Goal: Task Accomplishment & Management: Manage account settings

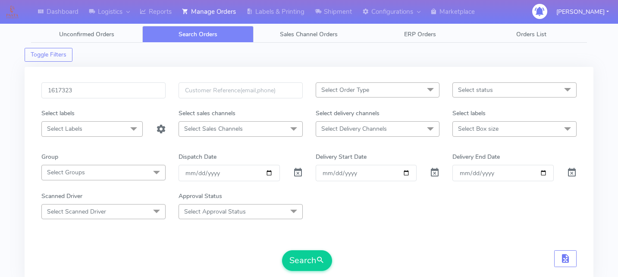
scroll to position [160, 0]
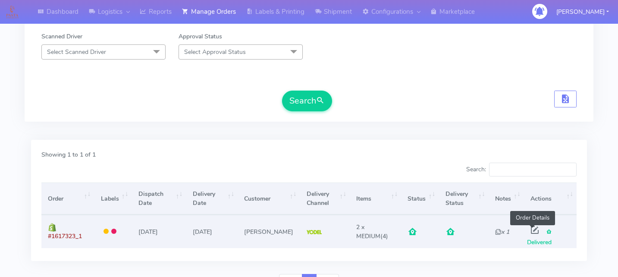
click at [530, 228] on span at bounding box center [535, 232] width 16 height 8
select select "5"
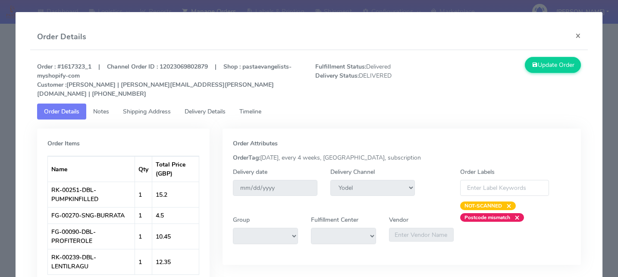
click at [226, 107] on span "Delivery Details" at bounding box center [205, 111] width 41 height 8
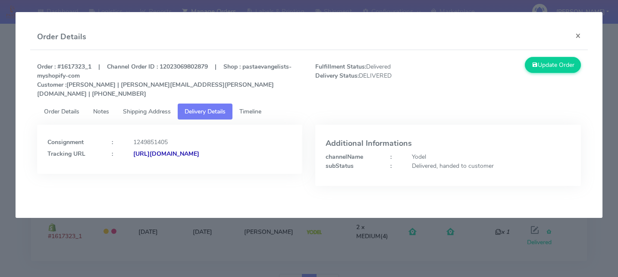
click at [126, 258] on modal-container "Order Details × Order : #1617323_1 | Channel Order ID : 12023069802879 | Shop :…" at bounding box center [309, 138] width 618 height 277
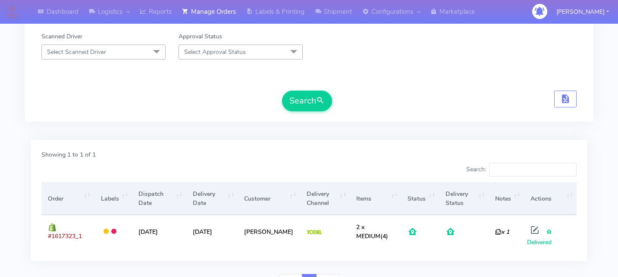
scroll to position [0, 0]
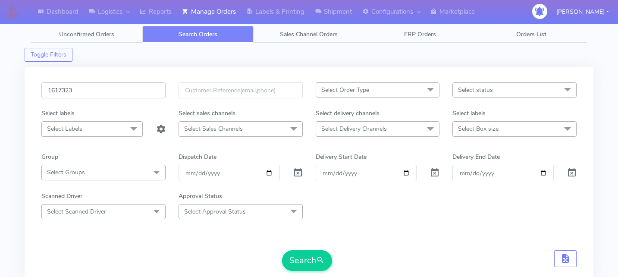
click at [83, 88] on input "1617323" at bounding box center [103, 90] width 124 height 16
paste input "1617137"
type input "1617137"
click at [328, 261] on button "Search" at bounding box center [307, 260] width 50 height 21
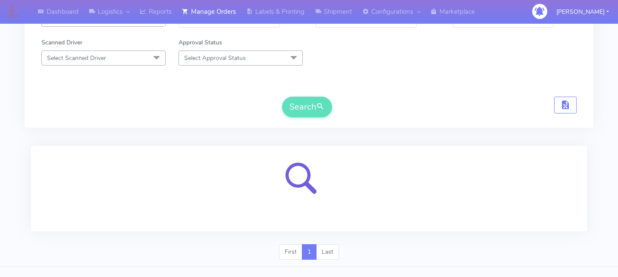
scroll to position [169, 0]
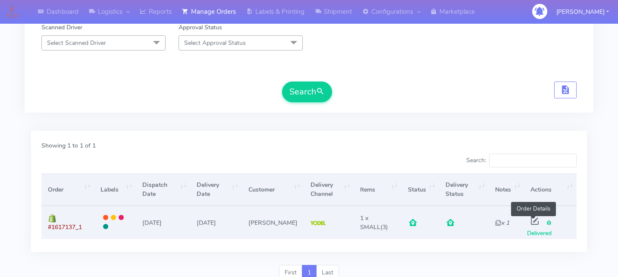
click at [531, 220] on span at bounding box center [535, 223] width 16 height 8
select select "5"
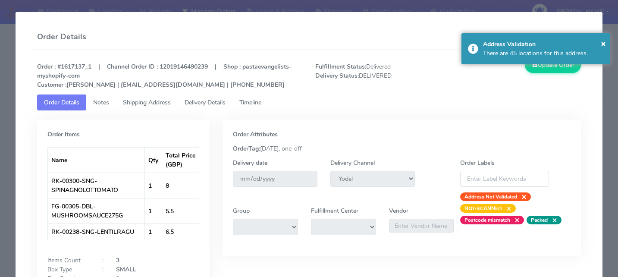
click at [231, 103] on link "Delivery Details" at bounding box center [205, 102] width 55 height 16
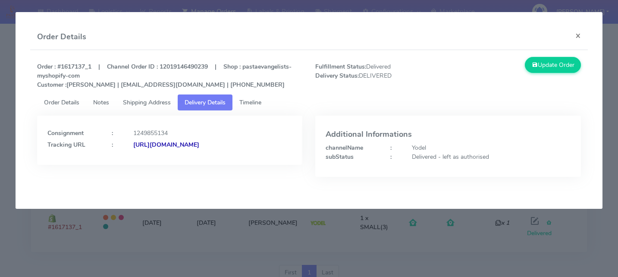
copy strong "JJD0002249960880293"
drag, startPoint x: 223, startPoint y: 154, endPoint x: 271, endPoint y: 156, distance: 48.4
click at [271, 149] on div "[URL][DOMAIN_NAME]" at bounding box center [213, 144] width 172 height 9
click at [179, 239] on modal-container "Order Details × Order : #1617137_1 | Channel Order ID : 12019146490239 | Shop :…" at bounding box center [309, 138] width 618 height 277
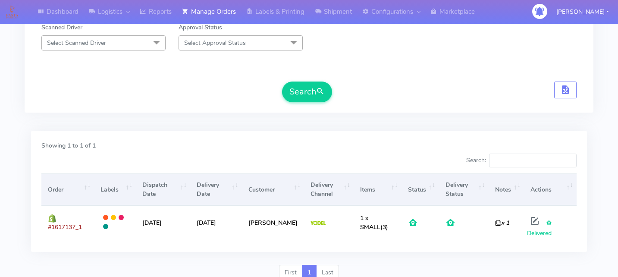
scroll to position [0, 0]
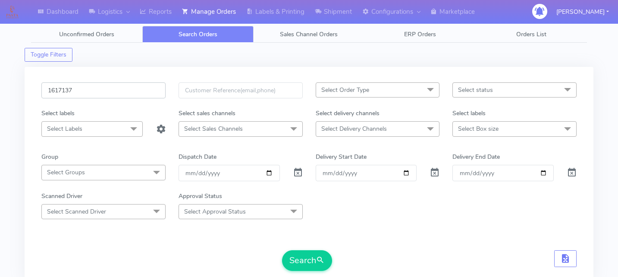
click at [105, 91] on input "1617137" at bounding box center [103, 90] width 124 height 16
paste input "1617320)"
type input "1617320"
click at [303, 245] on form "1617320 Select Order Type Select All MEALS ATAVI One Off Pasta Club Gift Kit Ev…" at bounding box center [308, 176] width 535 height 189
click at [305, 266] on button "Search" at bounding box center [307, 260] width 50 height 21
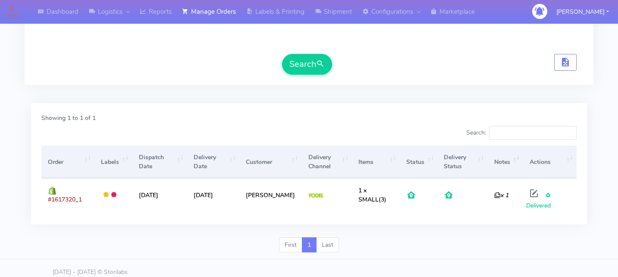
scroll to position [197, 0]
